Goal: Information Seeking & Learning: Learn about a topic

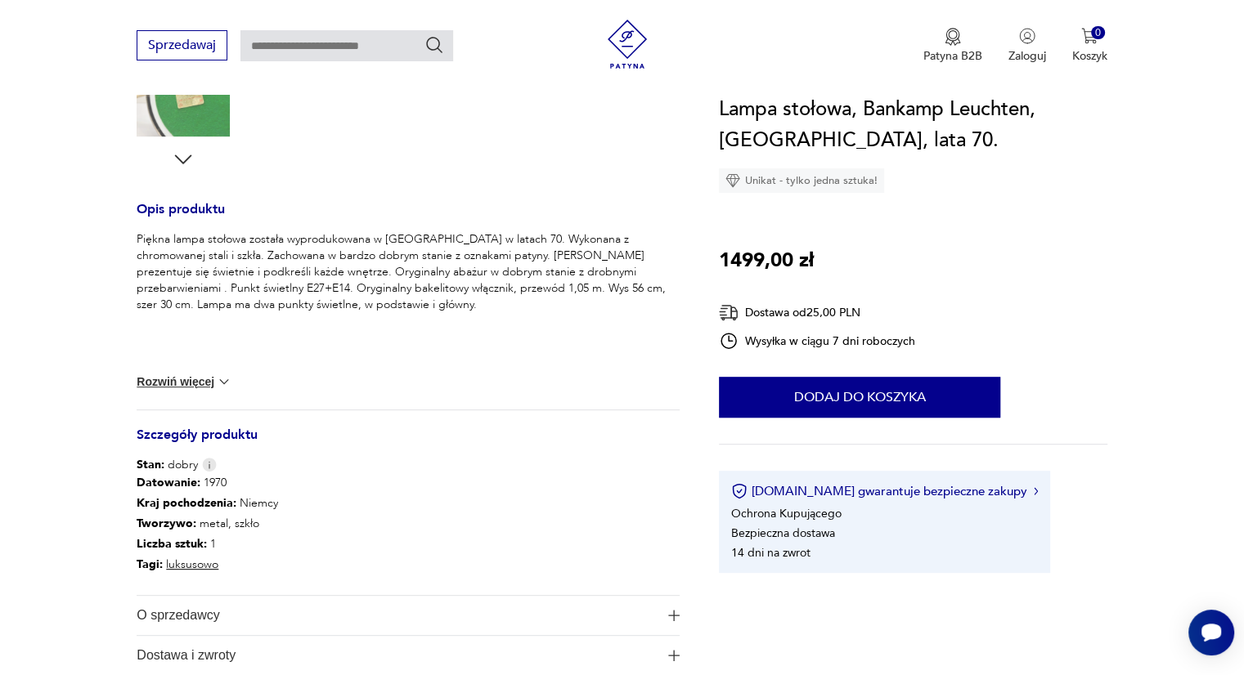
scroll to position [654, 0]
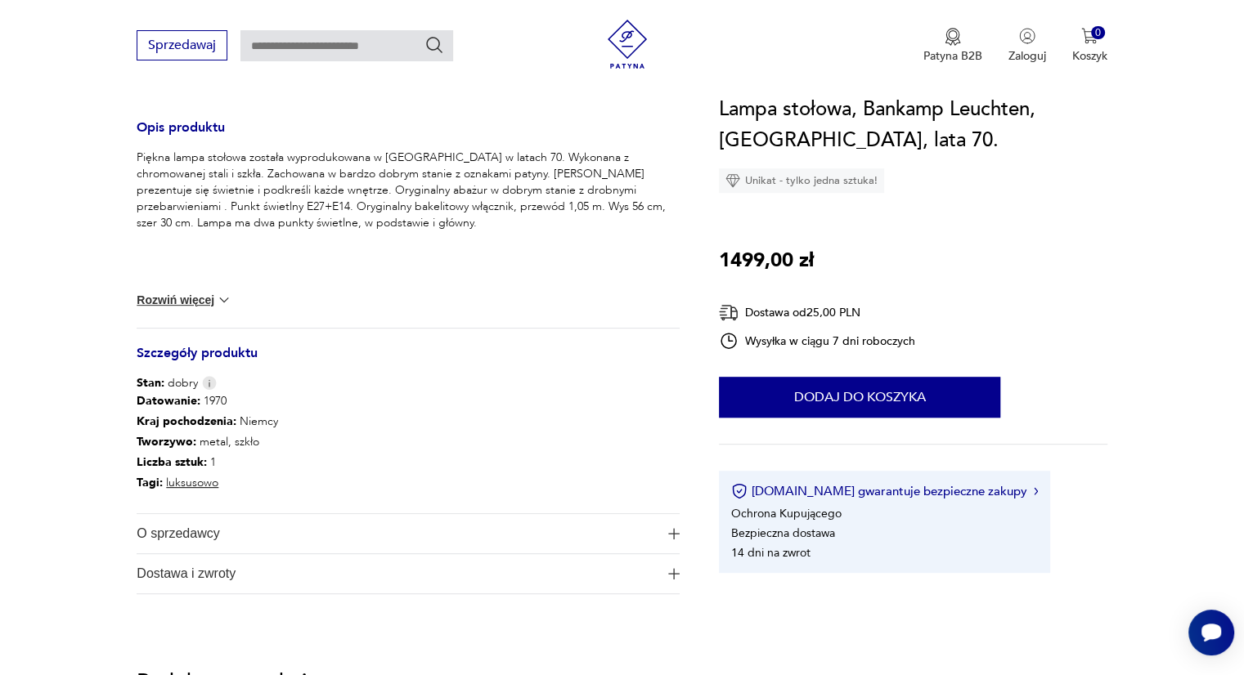
click at [671, 534] on img "button" at bounding box center [673, 533] width 11 height 11
